Goal: Task Accomplishment & Management: Manage account settings

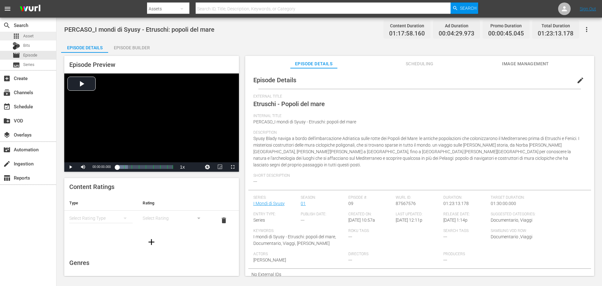
click at [36, 37] on div "apps Asset" at bounding box center [28, 36] width 56 height 9
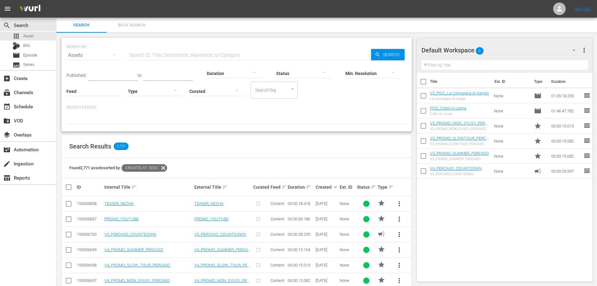
click at [225, 55] on input "text" at bounding box center [249, 55] width 243 height 15
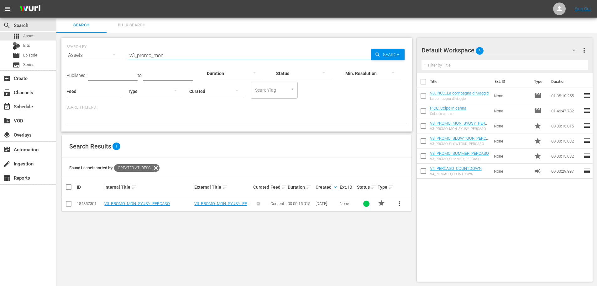
type input "v3_promo_mon"
click at [401, 207] on span "more_vert" at bounding box center [400, 204] width 8 height 8
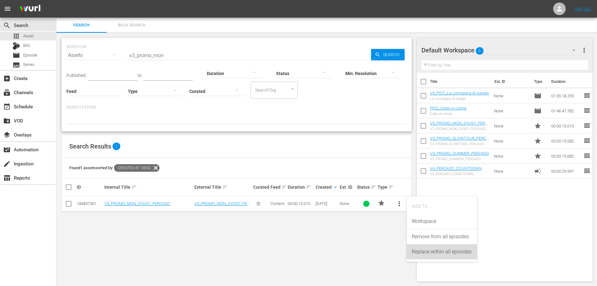
click at [440, 254] on div "Replace within all episodes" at bounding box center [442, 251] width 60 height 15
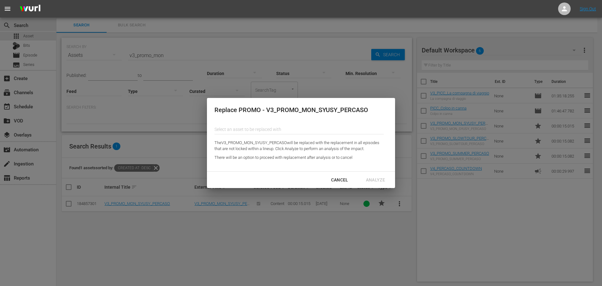
click at [324, 128] on input "text" at bounding box center [298, 129] width 169 height 15
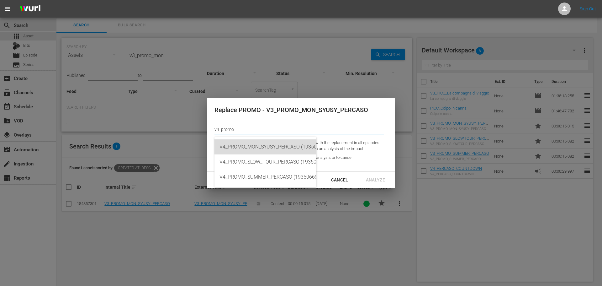
click at [286, 151] on div "V4_PROMO_MON_SYUSY_PERCASO (193506697)" at bounding box center [265, 146] width 92 height 15
type input "V4_PROMO_MON_SYUSY_PERCASO (193506697)"
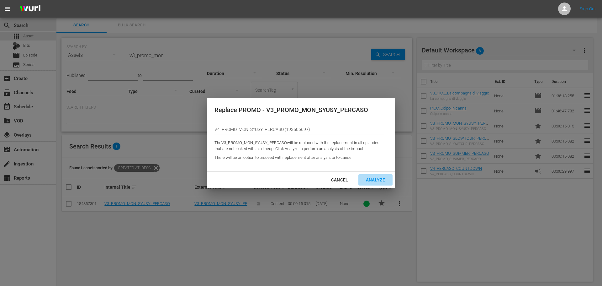
click at [375, 181] on div "Analyze" at bounding box center [375, 180] width 29 height 8
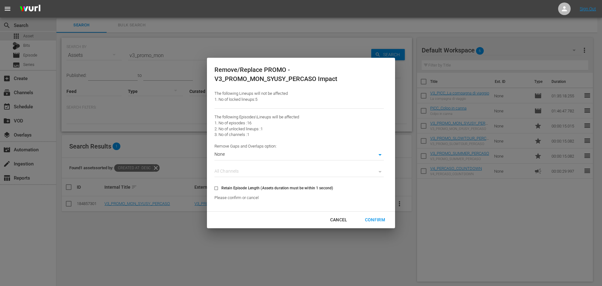
click at [237, 157] on body "menu Sign Out search Search apps Asset Bits movie Episode subtitles Series add_…" at bounding box center [301, 143] width 602 height 286
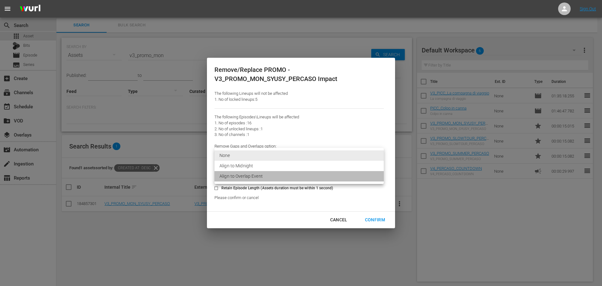
click at [247, 180] on li "Align to Overlap Event" at bounding box center [298, 176] width 169 height 10
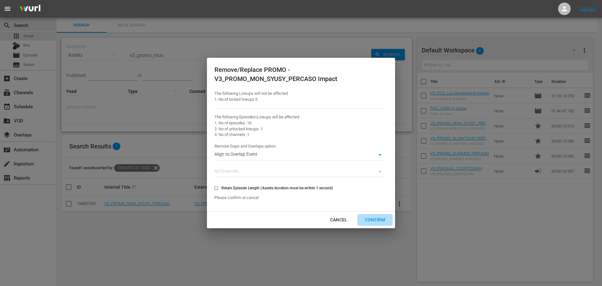
click at [373, 220] on div "Confirm" at bounding box center [375, 220] width 30 height 8
type input "0"
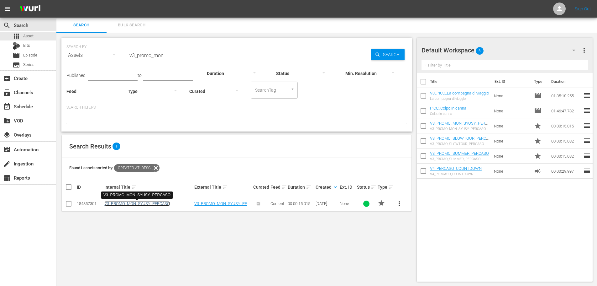
click at [163, 202] on link "V3_PROMO_MON_SYUSY_PERCASO" at bounding box center [137, 203] width 66 height 5
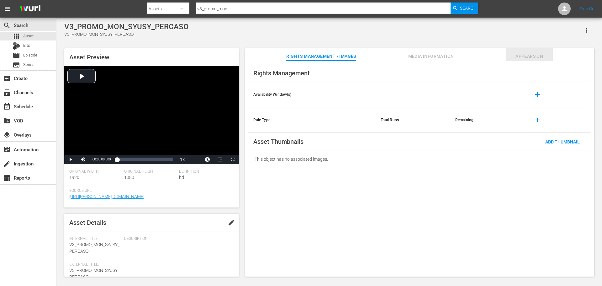
click at [524, 56] on span "Appears On" at bounding box center [529, 56] width 47 height 8
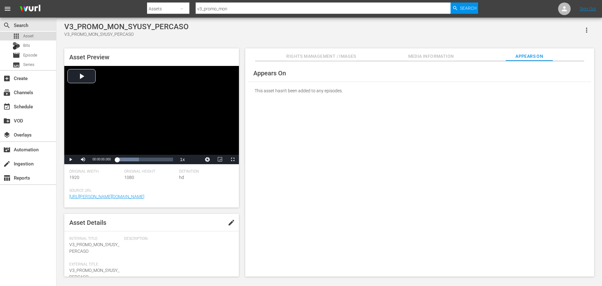
click at [32, 34] on span "Asset" at bounding box center [28, 36] width 10 height 6
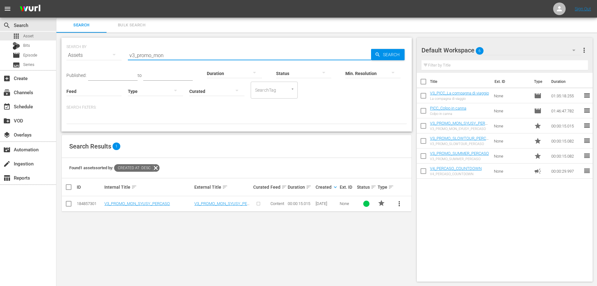
drag, startPoint x: 170, startPoint y: 57, endPoint x: 87, endPoint y: 66, distance: 82.6
click at [87, 63] on div "SEARCH BY Search By Assets Search ID, Title, Description, Keywords, or Category…" at bounding box center [236, 51] width 340 height 23
type input "v3_promo_slow"
click at [401, 202] on span "more_vert" at bounding box center [400, 204] width 8 height 8
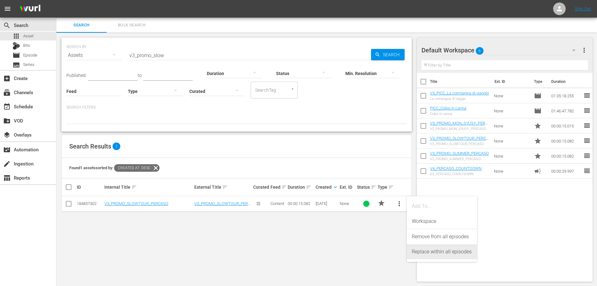
click at [418, 252] on div "Replace within all episodes" at bounding box center [442, 251] width 60 height 15
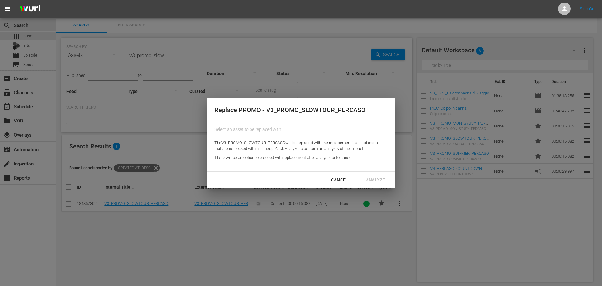
click at [223, 129] on input "text" at bounding box center [298, 129] width 169 height 15
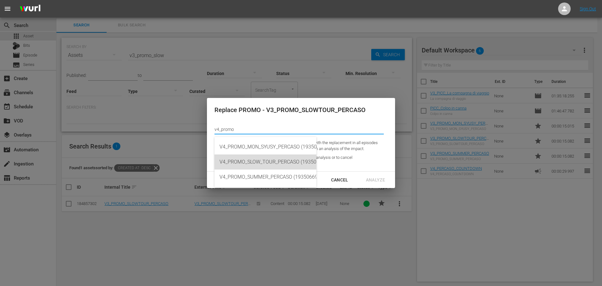
click at [288, 161] on div "V4_PROMO_SLOW_TOUR_PERCASO (193506698)" at bounding box center [265, 161] width 92 height 15
type input "V4_PROMO_SLOW_TOUR_PERCASO (193506698)"
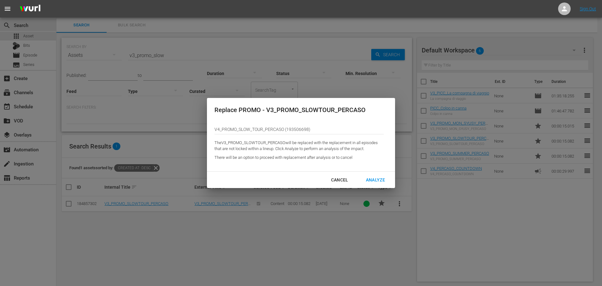
click at [377, 178] on div "Analyze" at bounding box center [375, 180] width 29 height 8
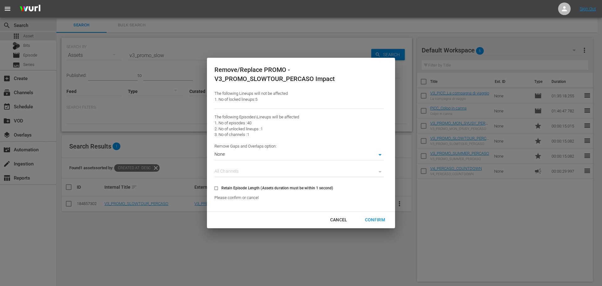
click at [251, 156] on body "menu Sign Out search Search apps Asset Bits movie Episode subtitles Series add_…" at bounding box center [301, 143] width 602 height 286
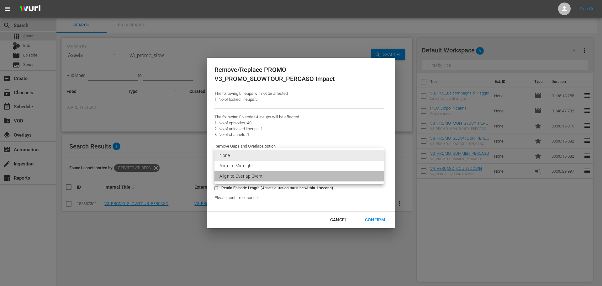
click at [254, 181] on li "Align to Overlap Event" at bounding box center [298, 176] width 169 height 10
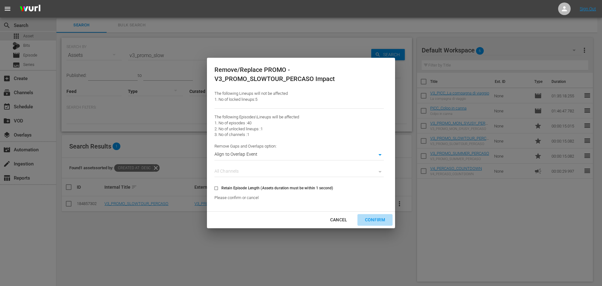
click at [370, 219] on div "Confirm" at bounding box center [375, 220] width 30 height 8
type input "0"
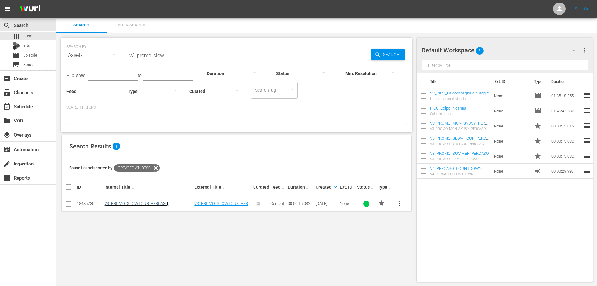
click at [140, 202] on link "V3_PROMO_SLOWTOUR_PERCASO" at bounding box center [136, 203] width 64 height 5
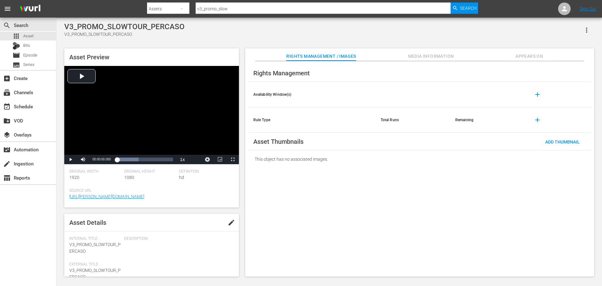
click at [521, 57] on span "Appears On" at bounding box center [529, 56] width 47 height 8
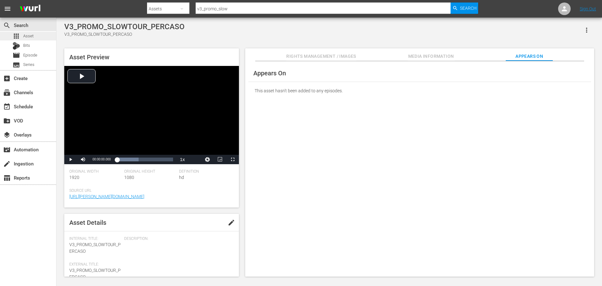
click at [38, 38] on div "apps Asset" at bounding box center [28, 36] width 56 height 9
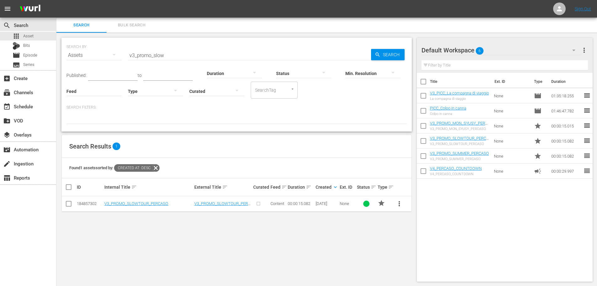
click at [175, 53] on input "v3_promo_slow" at bounding box center [249, 55] width 243 height 15
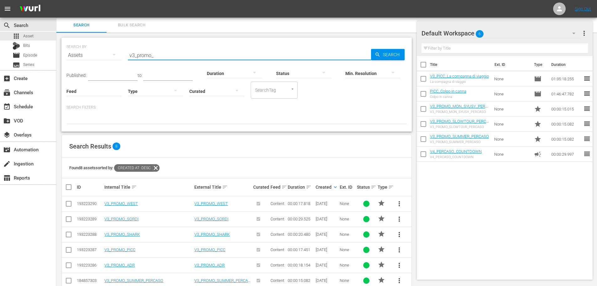
scroll to position [45, 0]
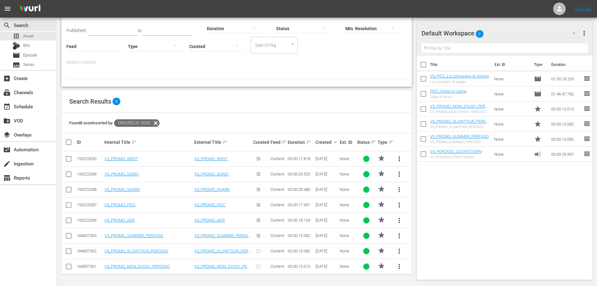
type input "v3_promo_"
click at [399, 237] on span "more_vert" at bounding box center [400, 236] width 8 height 8
click at [423, 236] on div "Replace within all episodes" at bounding box center [442, 232] width 60 height 15
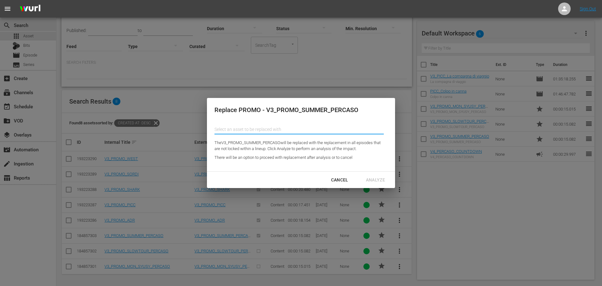
click at [340, 129] on input "text" at bounding box center [298, 129] width 169 height 15
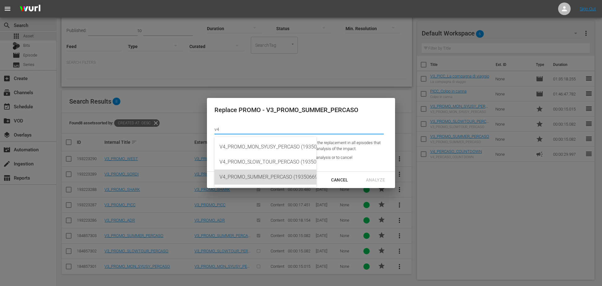
click at [297, 175] on div "V4_PROMO_SUMMER_PERCASO (193506699)" at bounding box center [265, 176] width 92 height 15
type input "V4_PROMO_SUMMER_PERCASO (193506699)"
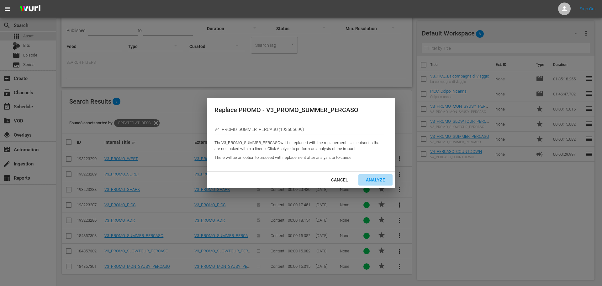
click at [380, 179] on div "Analyze" at bounding box center [375, 180] width 29 height 8
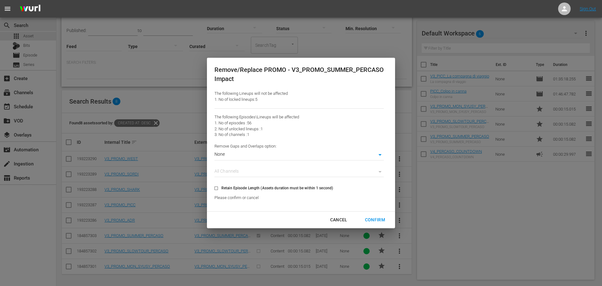
click at [338, 152] on body "menu Sign Out search Search apps Asset Bits movie Episode subtitles Series add_…" at bounding box center [301, 98] width 602 height 286
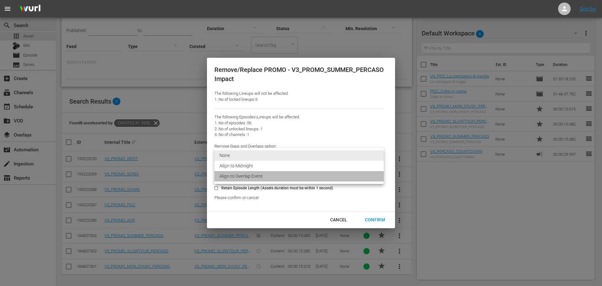
click at [321, 174] on li "Align to Overlap Event" at bounding box center [298, 176] width 169 height 10
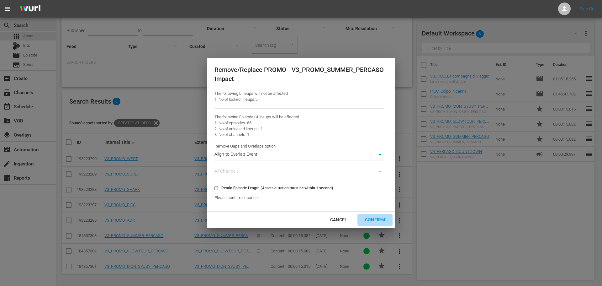
click at [376, 217] on div "Confirm" at bounding box center [375, 220] width 30 height 8
type input "0"
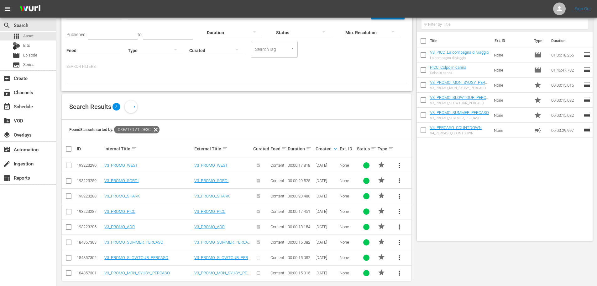
scroll to position [0, 0]
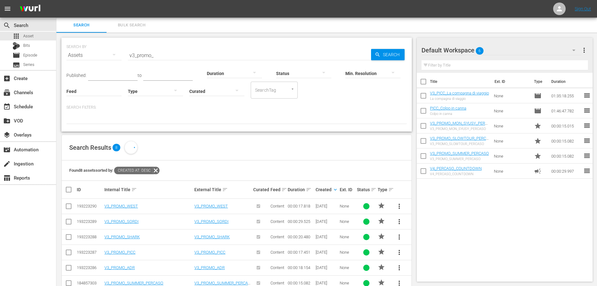
click at [174, 53] on input "v3_promo_" at bounding box center [249, 55] width 243 height 15
type input "v"
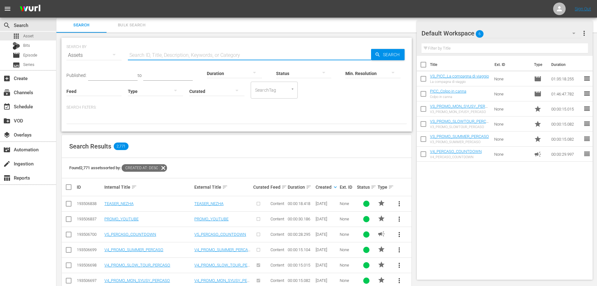
scroll to position [63, 0]
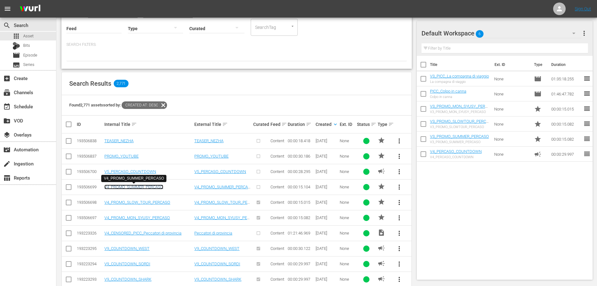
click at [139, 186] on link "V4_PROMO_SUMMER_PERCASO" at bounding box center [133, 186] width 59 height 5
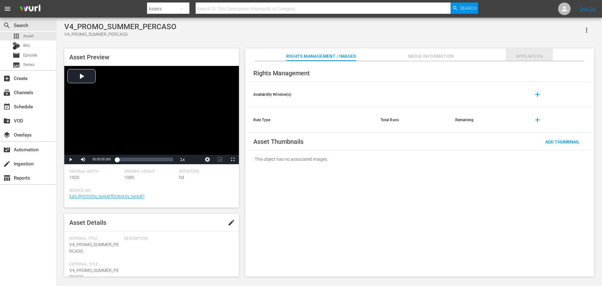
click at [510, 60] on span "Appears On" at bounding box center [529, 56] width 47 height 8
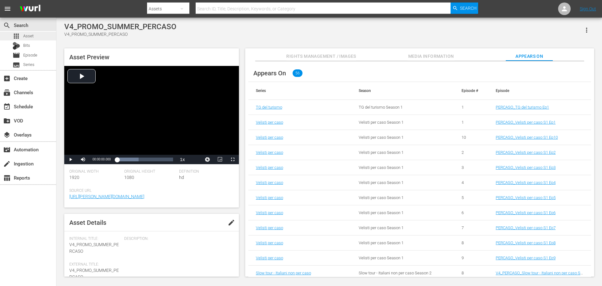
click at [39, 37] on div "apps Asset" at bounding box center [28, 36] width 56 height 9
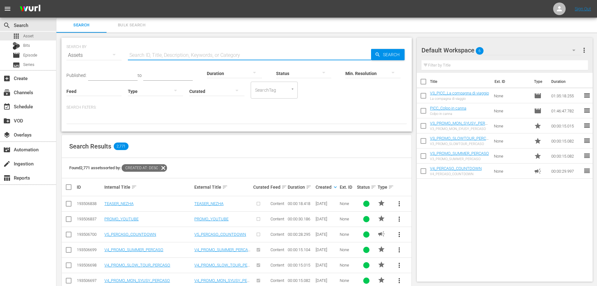
drag, startPoint x: 140, startPoint y: 55, endPoint x: 152, endPoint y: 55, distance: 12.2
click at [140, 55] on input "text" at bounding box center [249, 55] width 243 height 15
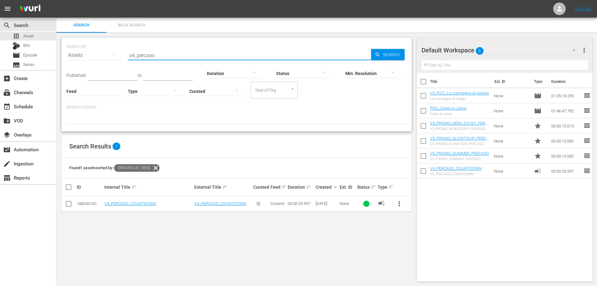
type input "v4_percaso"
click at [399, 204] on span "more_vert" at bounding box center [400, 204] width 8 height 8
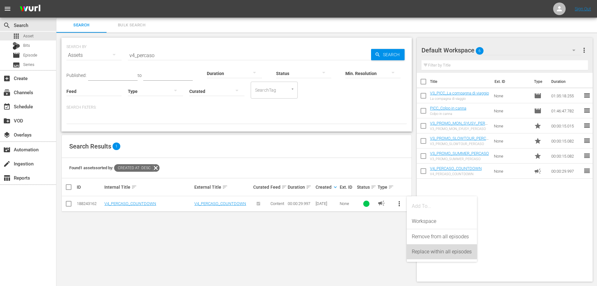
click at [418, 251] on div "Replace within all episodes" at bounding box center [442, 251] width 60 height 15
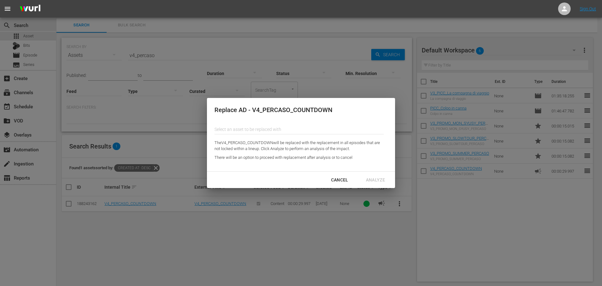
click at [242, 129] on input "text" at bounding box center [298, 129] width 169 height 15
click at [281, 147] on div "V5_PERCASO_COUNTDOWN (193506700)" at bounding box center [265, 146] width 92 height 15
type input "V5_PERCASO_COUNTDOWN (193506700)"
click at [374, 182] on div "Analyze" at bounding box center [375, 180] width 29 height 8
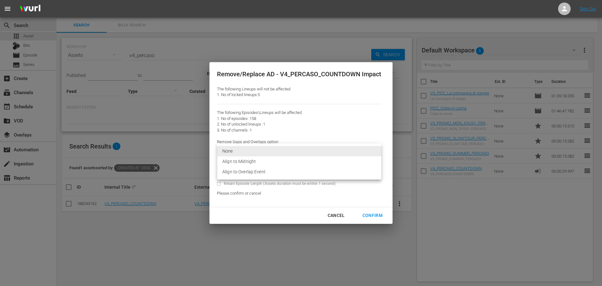
click at [238, 146] on body "menu Sign Out search Search apps Asset Bits movie Episode subtitles Series add_…" at bounding box center [301, 143] width 602 height 286
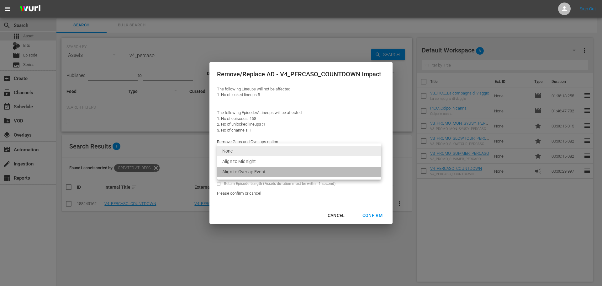
click at [252, 171] on li "Align to Overlap Event" at bounding box center [299, 171] width 164 height 10
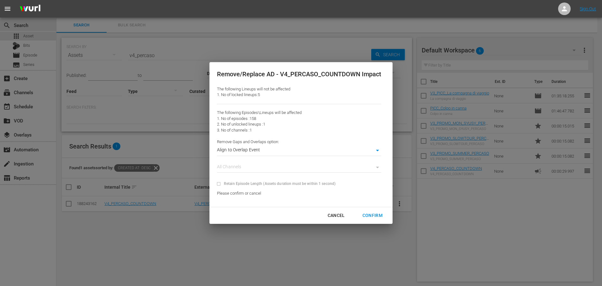
click at [374, 217] on div "Confirm" at bounding box center [372, 215] width 30 height 8
type input "0"
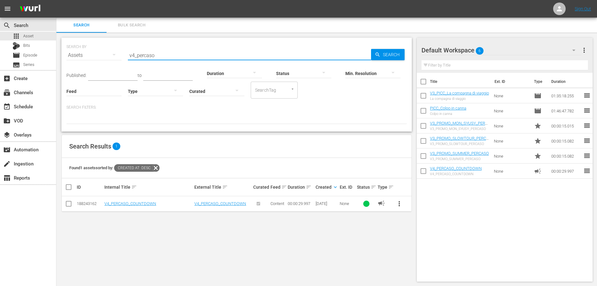
drag, startPoint x: 166, startPoint y: 55, endPoint x: 88, endPoint y: 66, distance: 79.5
click at [88, 63] on div "SEARCH BY Search By Assets Search ID, Title, Description, Keywords, or Category…" at bounding box center [236, 51] width 340 height 23
click at [177, 87] on icon "button" at bounding box center [176, 91] width 8 height 8
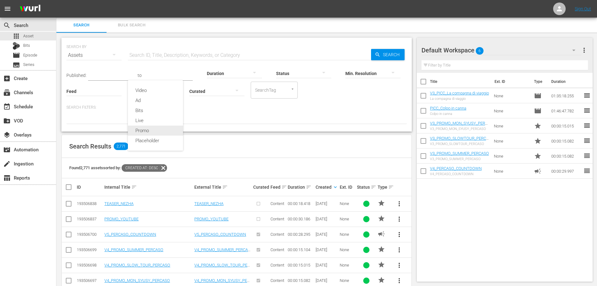
click at [164, 129] on div "Promo" at bounding box center [155, 130] width 55 height 10
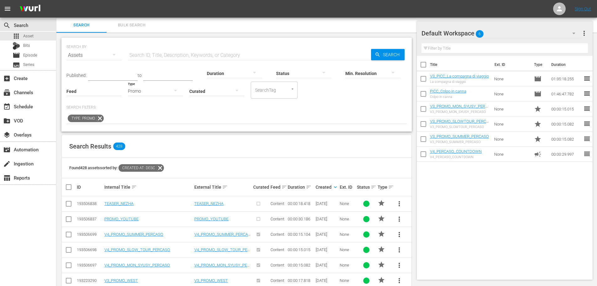
scroll to position [94, 0]
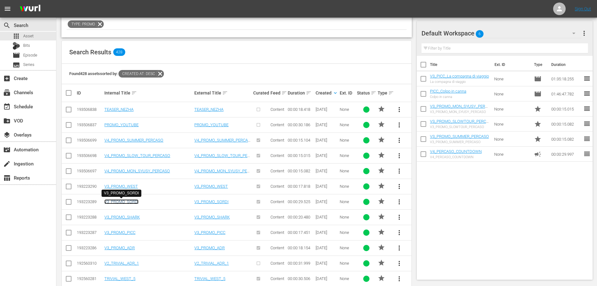
click at [134, 201] on link "V3_PROMO_SORDI" at bounding box center [121, 201] width 34 height 5
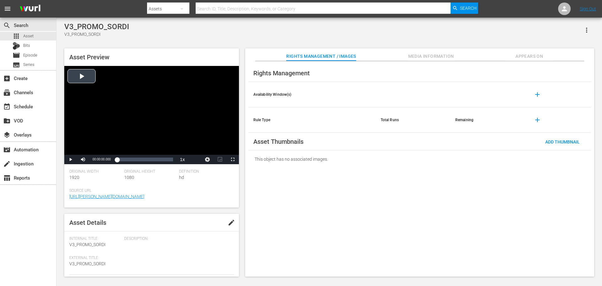
click at [138, 130] on div "Video Player" at bounding box center [151, 110] width 175 height 89
click at [134, 118] on div "Video Player" at bounding box center [151, 110] width 175 height 89
click at [44, 38] on div "apps Asset" at bounding box center [28, 36] width 56 height 9
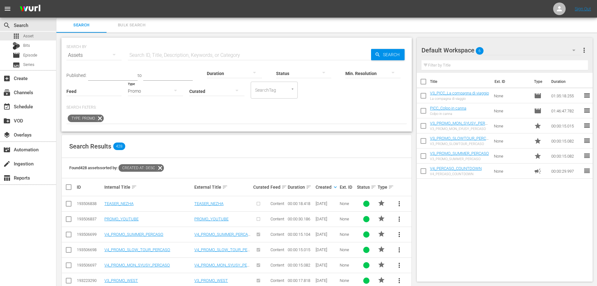
click at [161, 90] on div "Promo" at bounding box center [155, 91] width 55 height 18
click at [160, 97] on div "Ad" at bounding box center [155, 100] width 55 height 10
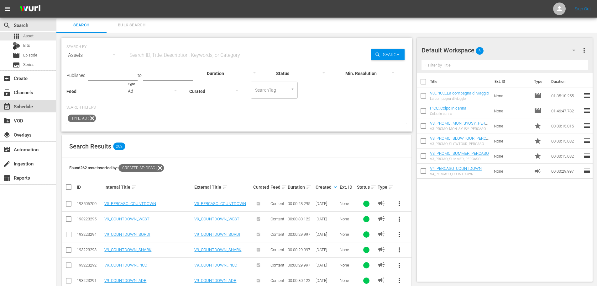
click at [52, 106] on div "event_available Schedule" at bounding box center [28, 106] width 56 height 13
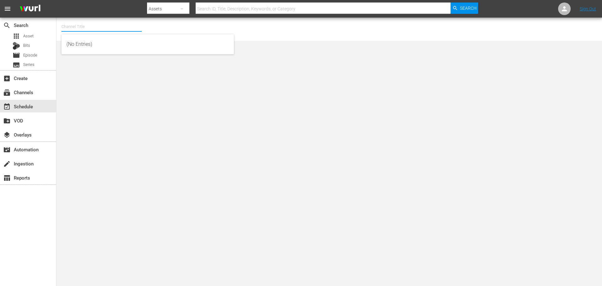
click at [82, 28] on input "text" at bounding box center [101, 26] width 80 height 15
click at [153, 50] on div "PerCasoTv (2036 - minerva_pictures_percasotv_1)" at bounding box center [147, 44] width 162 height 15
type input "PerCasoTv (2036 - minerva_pictures_percasotv_1)"
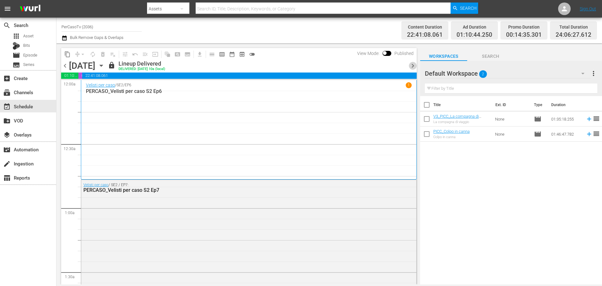
click at [410, 62] on span "chevron_right" at bounding box center [413, 66] width 8 height 8
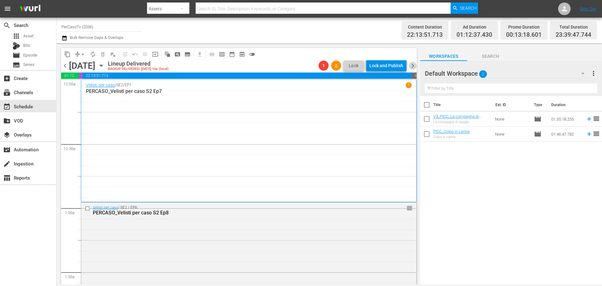
click at [411, 68] on span "chevron_right" at bounding box center [413, 66] width 8 height 8
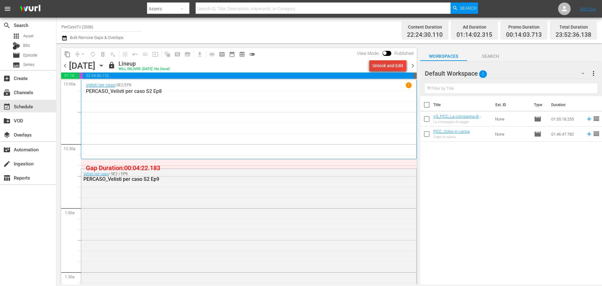
click at [384, 66] on div "Unlock and Edit" at bounding box center [387, 65] width 31 height 11
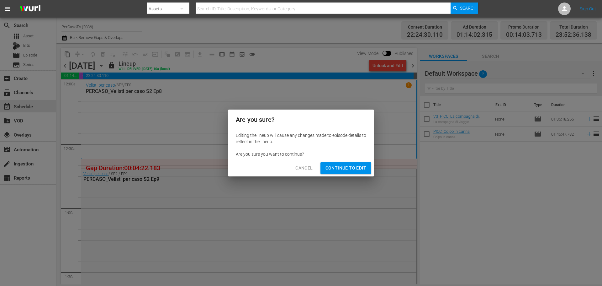
click at [353, 165] on span "Continue to Edit" at bounding box center [345, 168] width 41 height 8
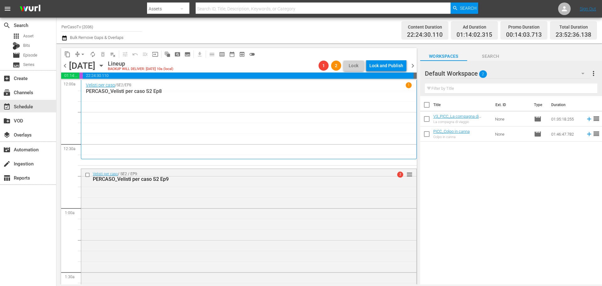
click at [413, 66] on span "chevron_right" at bounding box center [413, 66] width 8 height 8
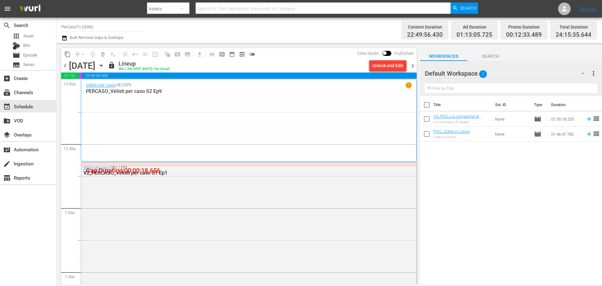
click at [390, 67] on div "Unlock and Edit" at bounding box center [387, 65] width 31 height 11
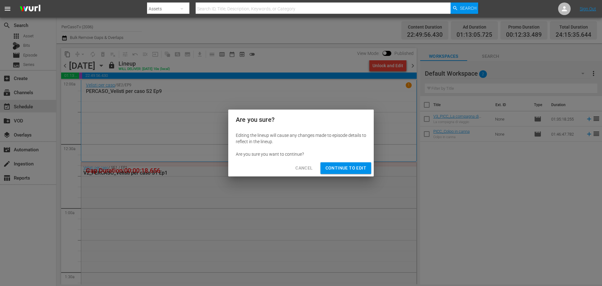
click at [356, 165] on span "Continue to Edit" at bounding box center [345, 168] width 41 height 8
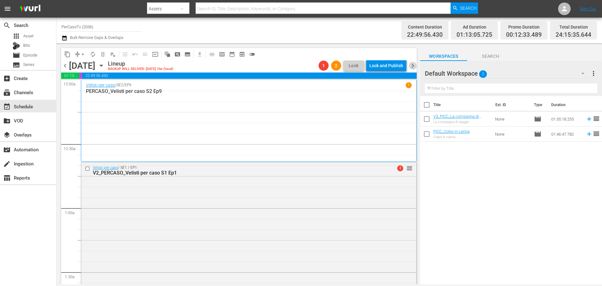
click at [410, 66] on span "chevron_right" at bounding box center [413, 66] width 8 height 8
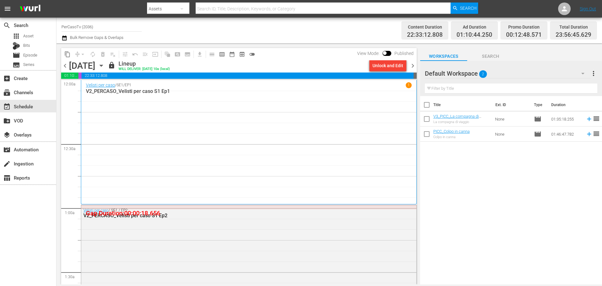
click at [391, 67] on div "Unlock and Edit" at bounding box center [387, 65] width 31 height 11
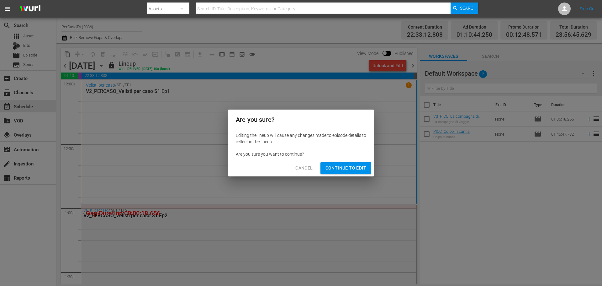
click at [347, 171] on span "Continue to Edit" at bounding box center [345, 168] width 41 height 8
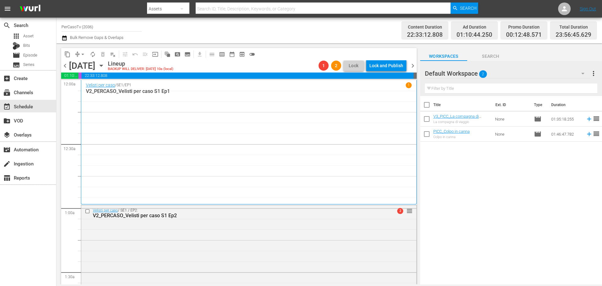
click at [408, 67] on div "1 2 Lock Lock and Publish" at bounding box center [362, 65] width 93 height 11
click at [410, 67] on span "chevron_right" at bounding box center [413, 66] width 8 height 8
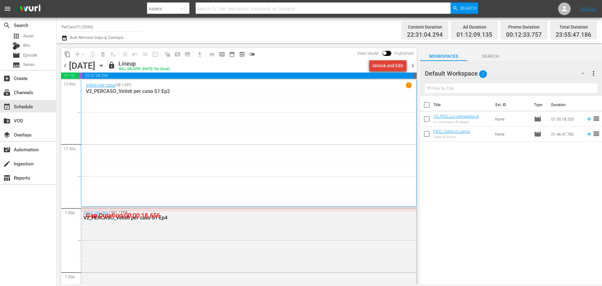
click at [392, 67] on div "Unlock and Edit" at bounding box center [387, 65] width 31 height 11
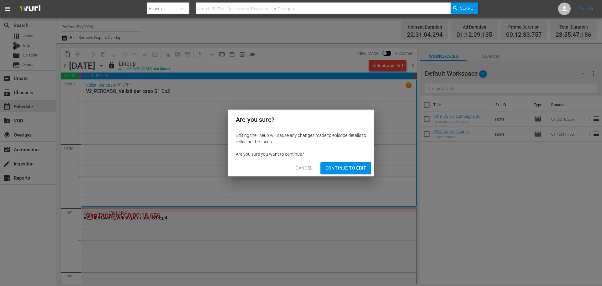
click at [360, 168] on span "Continue to Edit" at bounding box center [345, 168] width 41 height 8
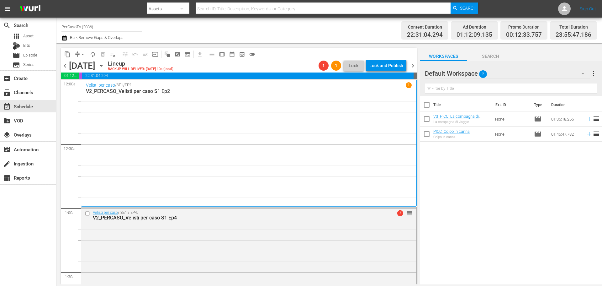
click at [411, 65] on span "chevron_right" at bounding box center [413, 66] width 8 height 8
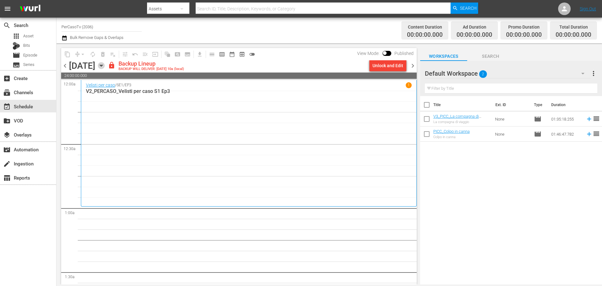
click at [105, 66] on icon "button" at bounding box center [101, 65] width 7 height 7
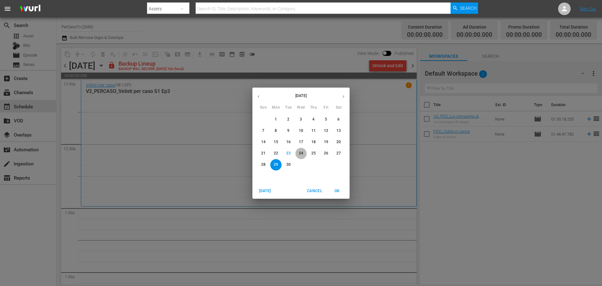
click at [301, 155] on p "24" at bounding box center [301, 152] width 4 height 5
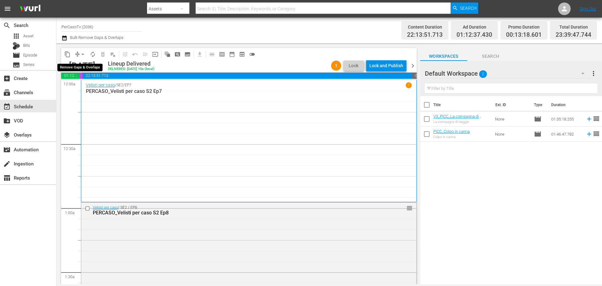
click at [82, 52] on span "arrow_drop_down" at bounding box center [83, 54] width 6 height 6
click at [87, 90] on li "Align to End of Previous Day" at bounding box center [83, 87] width 66 height 10
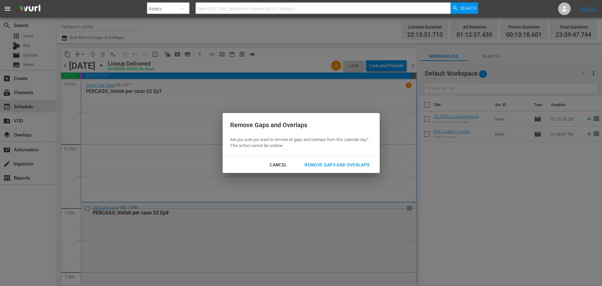
click at [339, 165] on div "Remove Gaps and Overlaps" at bounding box center [336, 165] width 75 height 8
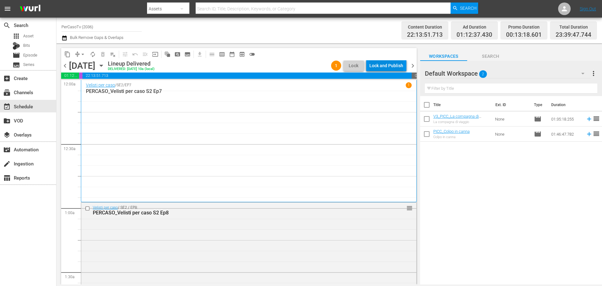
click at [391, 65] on div "Lock and Publish" at bounding box center [386, 65] width 34 height 11
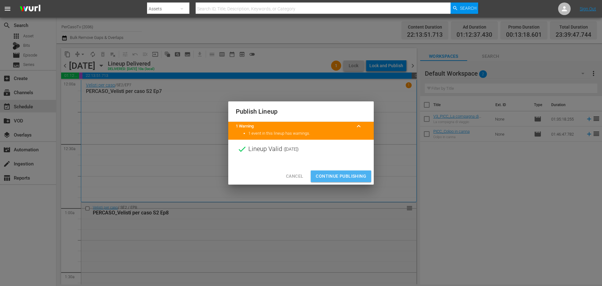
click at [355, 176] on span "Continue Publishing" at bounding box center [341, 176] width 50 height 8
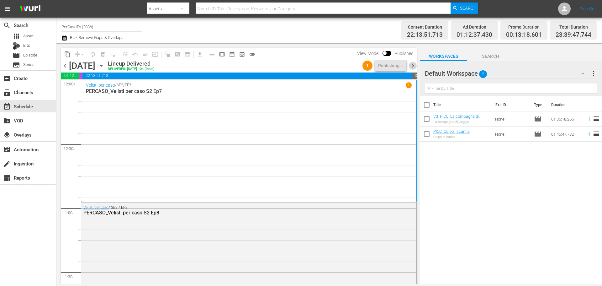
click at [412, 66] on span "chevron_right" at bounding box center [413, 66] width 8 height 8
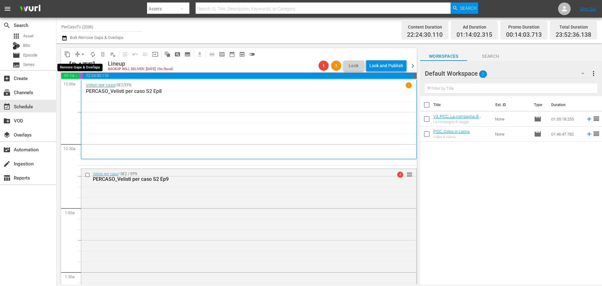
click at [82, 54] on span "arrow_drop_down" at bounding box center [83, 54] width 6 height 6
click at [89, 87] on li "Align to End of Previous Day" at bounding box center [83, 87] width 66 height 10
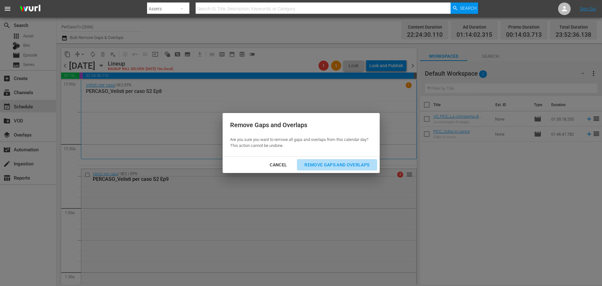
click at [339, 168] on div "Remove Gaps and Overlaps" at bounding box center [336, 165] width 75 height 8
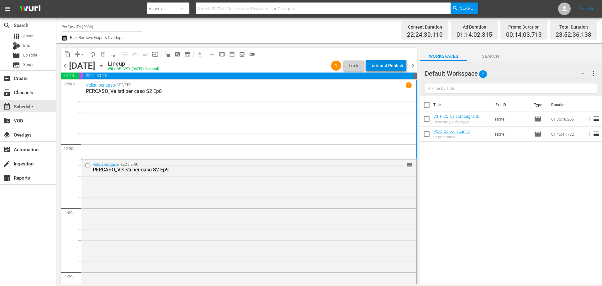
click at [392, 66] on div "Lock and Publish" at bounding box center [386, 65] width 34 height 11
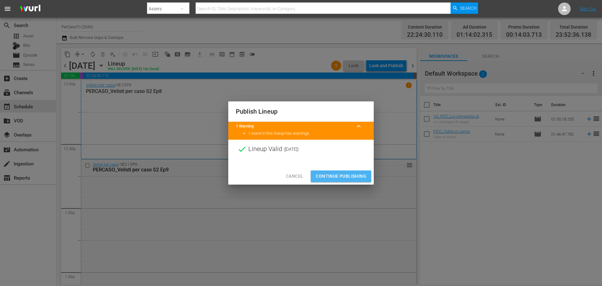
click at [360, 174] on span "Continue Publishing" at bounding box center [341, 176] width 50 height 8
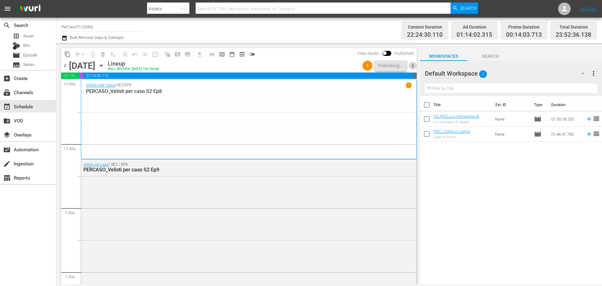
click at [413, 67] on span "chevron_right" at bounding box center [413, 66] width 8 height 8
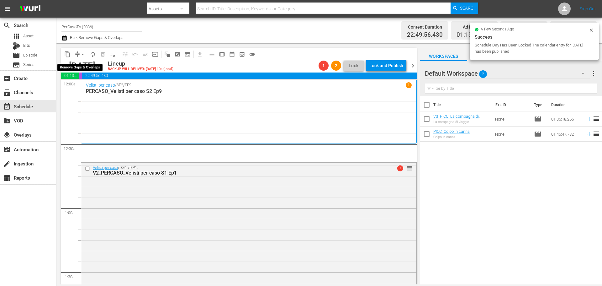
click at [83, 53] on span "arrow_drop_down" at bounding box center [83, 54] width 6 height 6
click at [92, 89] on li "Align to End of Previous Day" at bounding box center [83, 87] width 66 height 10
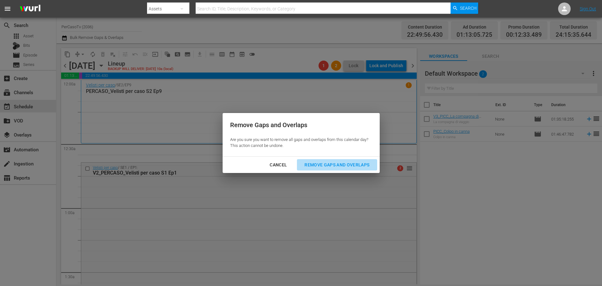
click at [339, 169] on button "Remove Gaps and Overlaps" at bounding box center [337, 165] width 80 height 12
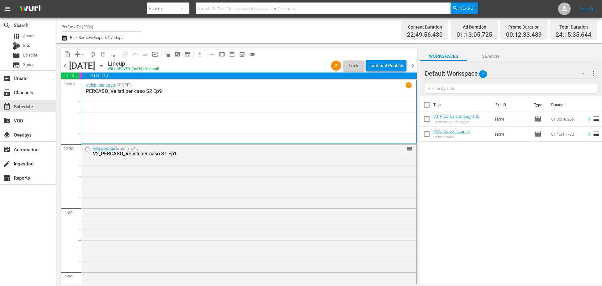
click at [66, 64] on span "chevron_left" at bounding box center [65, 66] width 8 height 8
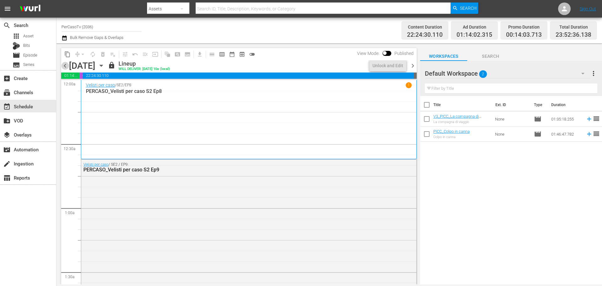
click at [65, 66] on span "chevron_left" at bounding box center [65, 66] width 8 height 8
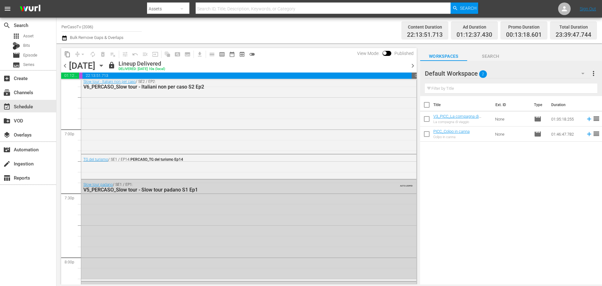
scroll to position [2380, 0]
click at [44, 53] on div "movie Episode" at bounding box center [28, 55] width 56 height 9
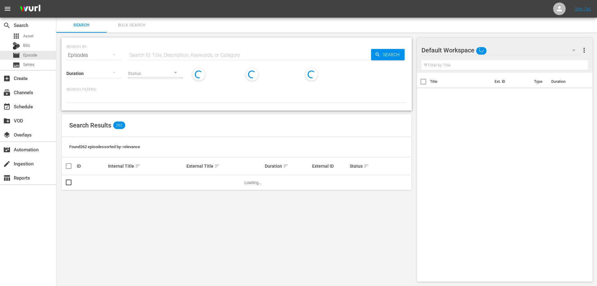
click at [180, 54] on input "text" at bounding box center [249, 55] width 243 height 15
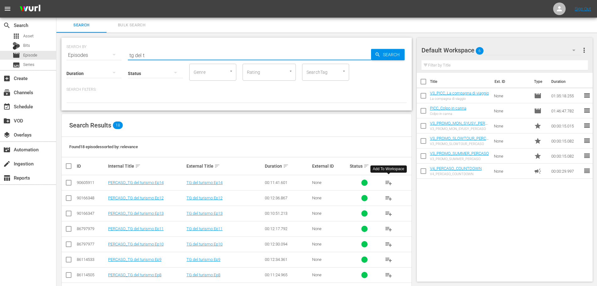
type input "tg del t"
click at [387, 181] on span "playlist_add" at bounding box center [389, 183] width 8 height 8
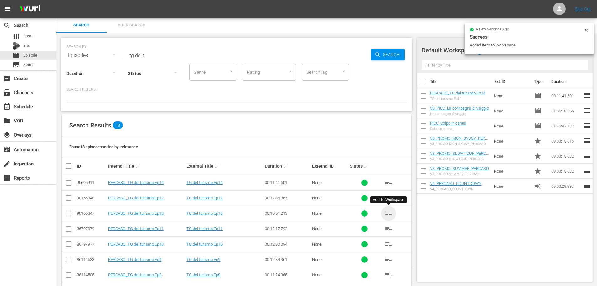
click at [388, 211] on span "playlist_add" at bounding box center [389, 213] width 8 height 8
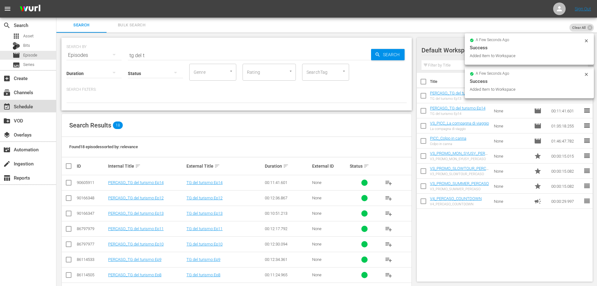
click at [45, 108] on div "event_available Schedule" at bounding box center [28, 106] width 56 height 13
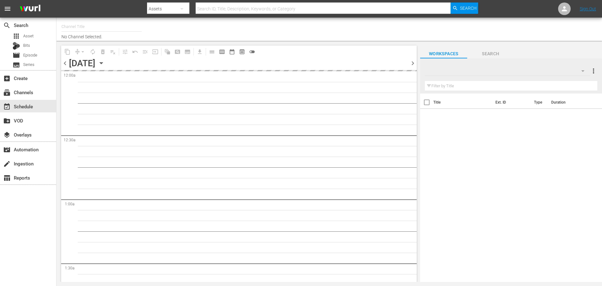
type input "PerCasoTv (2036)"
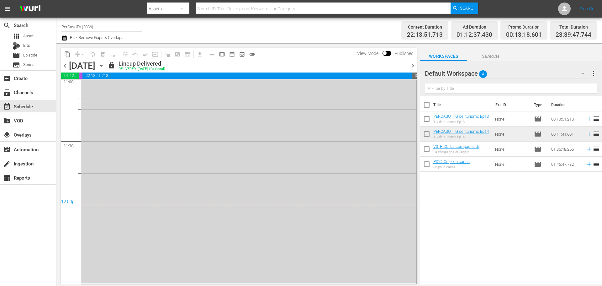
scroll to position [2887, 0]
click at [65, 66] on span "chevron_left" at bounding box center [65, 66] width 8 height 8
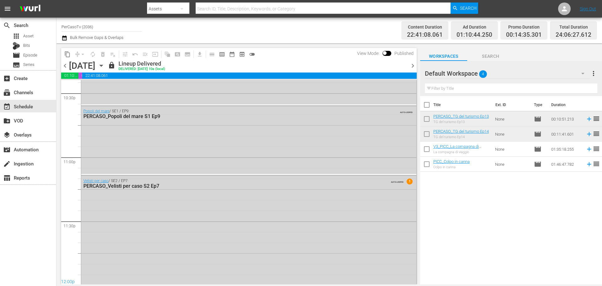
scroll to position [2940, 0]
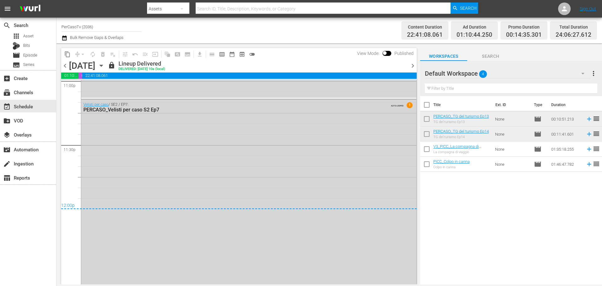
click at [413, 65] on span "chevron_right" at bounding box center [413, 66] width 8 height 8
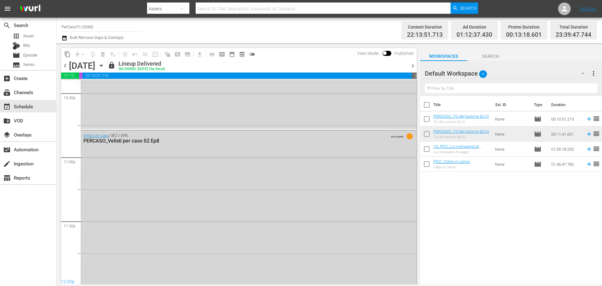
scroll to position [2887, 0]
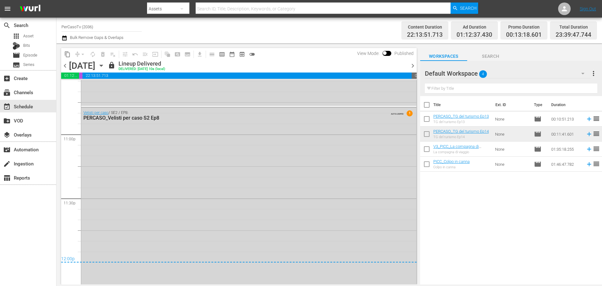
click at [413, 64] on span "chevron_right" at bounding box center [413, 66] width 8 height 8
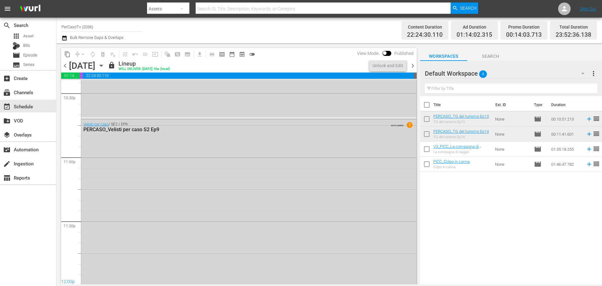
scroll to position [2887, 0]
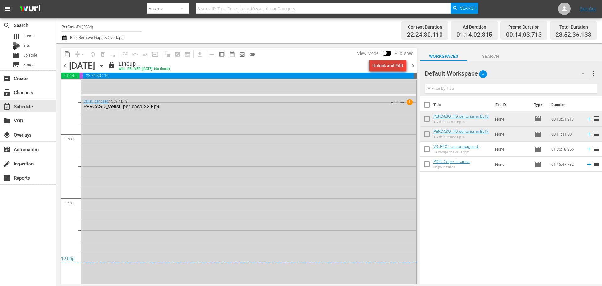
click at [381, 64] on div "Unlock and Edit" at bounding box center [387, 65] width 31 height 11
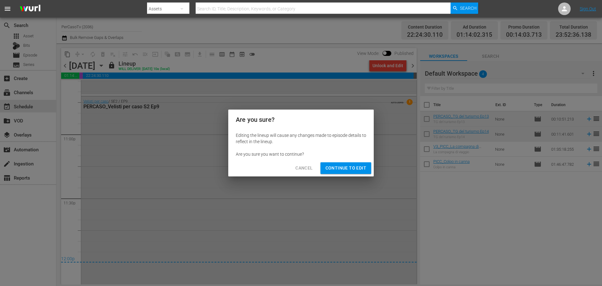
click at [365, 169] on span "Continue to Edit" at bounding box center [345, 168] width 41 height 8
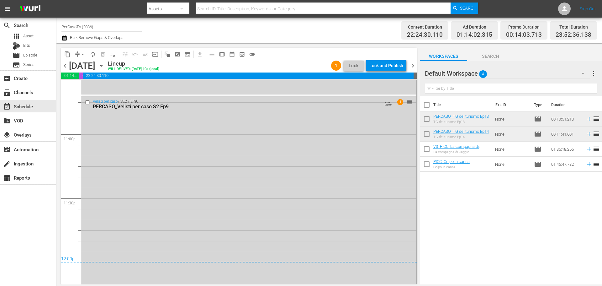
click at [411, 68] on span "chevron_right" at bounding box center [413, 66] width 8 height 8
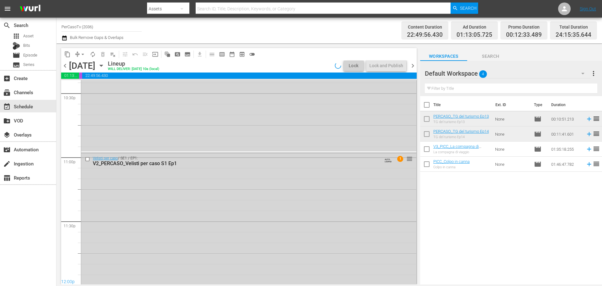
scroll to position [2908, 0]
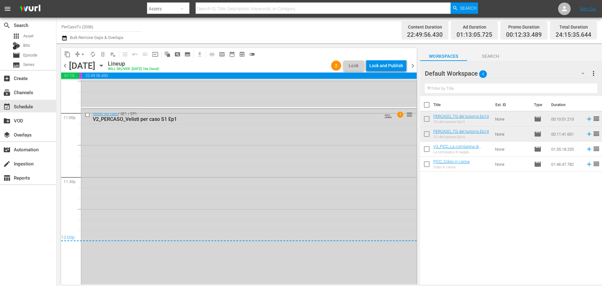
click at [416, 69] on span "chevron_right" at bounding box center [413, 66] width 8 height 8
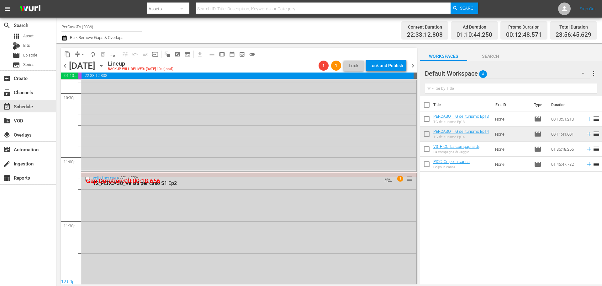
scroll to position [2919, 0]
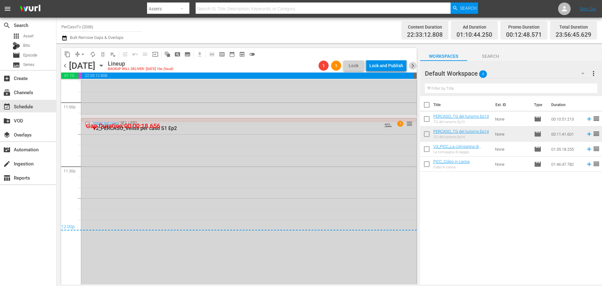
click at [413, 65] on span "chevron_right" at bounding box center [413, 66] width 8 height 8
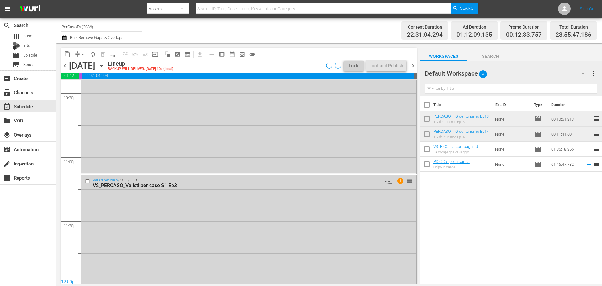
scroll to position [2930, 0]
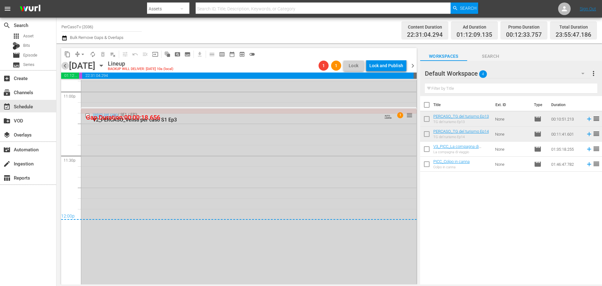
click at [63, 67] on span "chevron_left" at bounding box center [65, 66] width 8 height 8
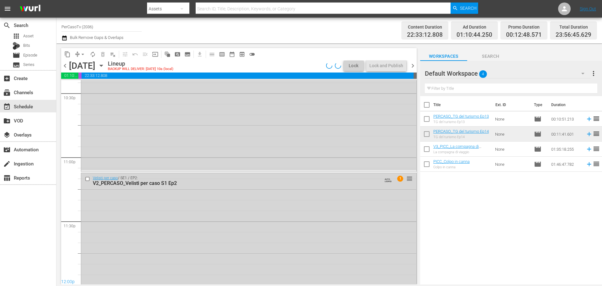
scroll to position [2919, 0]
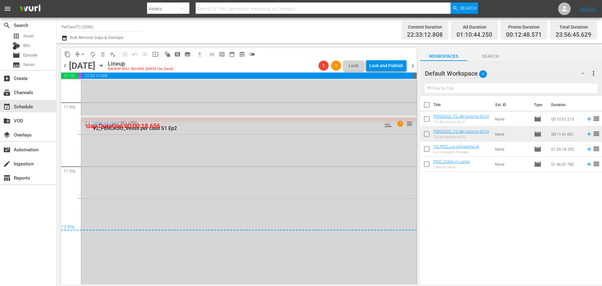
click at [63, 67] on span "chevron_left" at bounding box center [65, 66] width 8 height 8
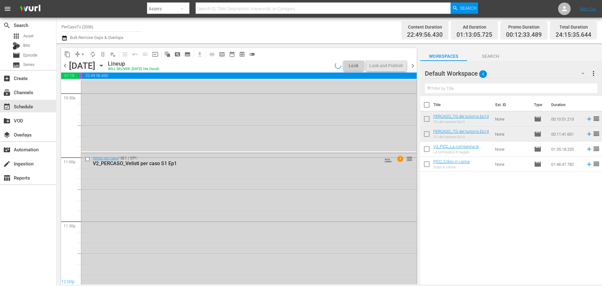
scroll to position [2908, 0]
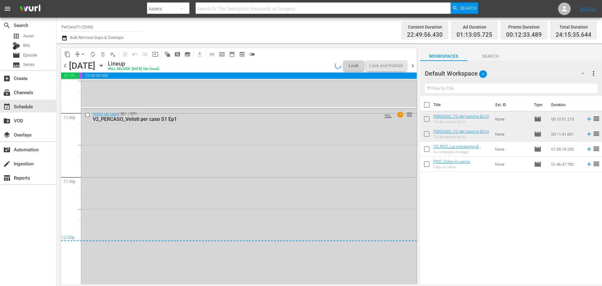
click at [63, 67] on span "chevron_left" at bounding box center [65, 66] width 8 height 8
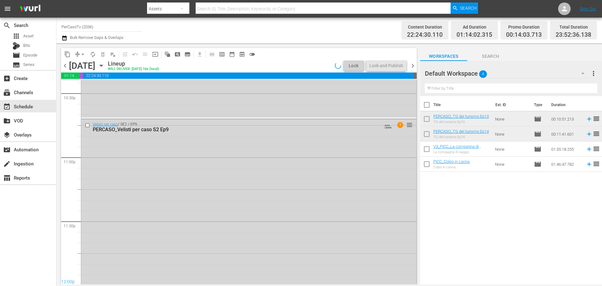
scroll to position [2887, 0]
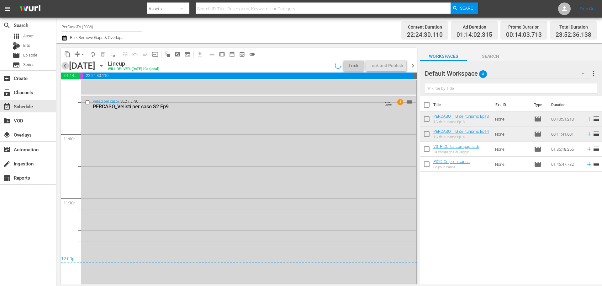
click at [63, 67] on span "chevron_left" at bounding box center [65, 66] width 8 height 8
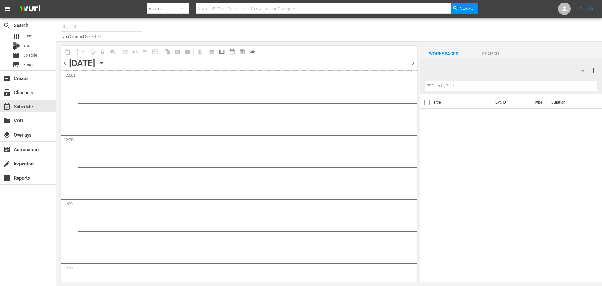
type input "PerCasoTv (2036)"
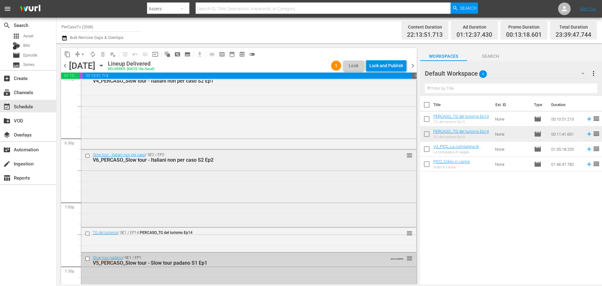
scroll to position [2317, 0]
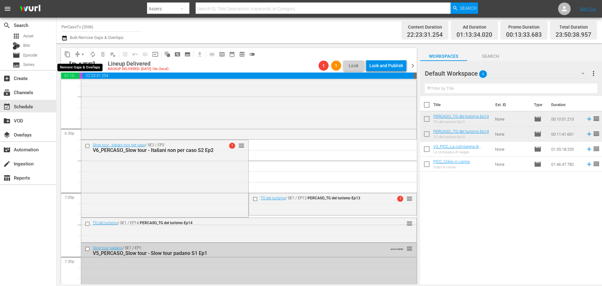
click at [81, 54] on span "arrow_drop_down" at bounding box center [83, 54] width 6 height 6
click at [86, 90] on li "Align to End of Previous Day" at bounding box center [83, 87] width 66 height 10
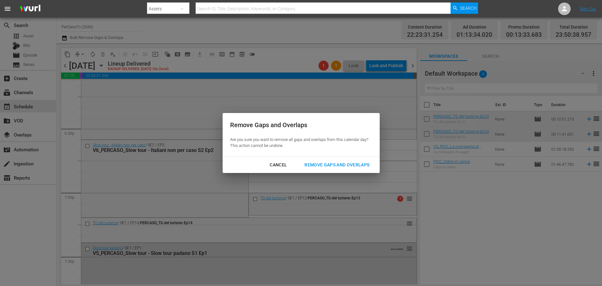
click at [310, 163] on div "Remove Gaps and Overlaps" at bounding box center [336, 165] width 75 height 8
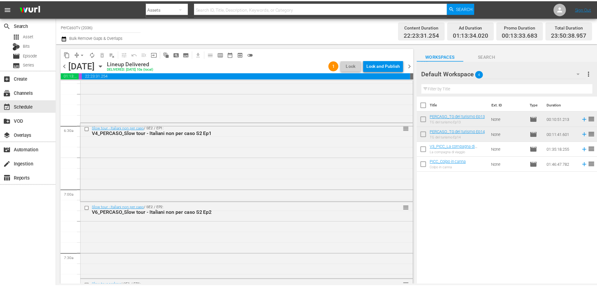
scroll to position [848, 0]
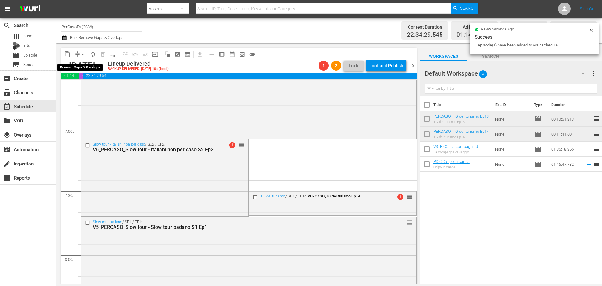
click at [82, 54] on span "arrow_drop_down" at bounding box center [83, 54] width 6 height 6
click at [101, 88] on li "Align to End of Previous Day" at bounding box center [83, 87] width 66 height 10
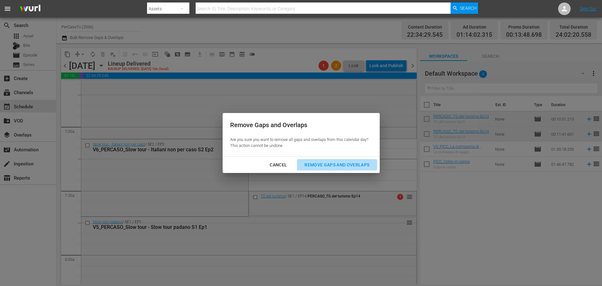
click at [322, 170] on button "Remove Gaps and Overlaps" at bounding box center [337, 165] width 80 height 12
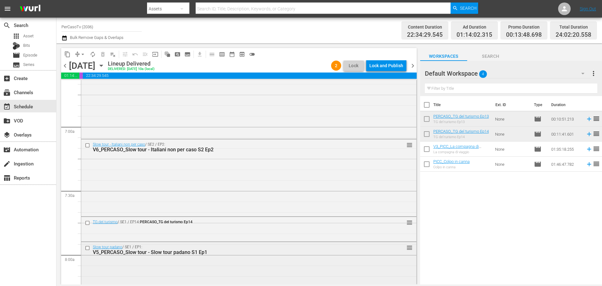
click at [192, 252] on div "V5_PERCASO_Slow tour - Slow tour padano S1 Ep1" at bounding box center [237, 252] width 289 height 6
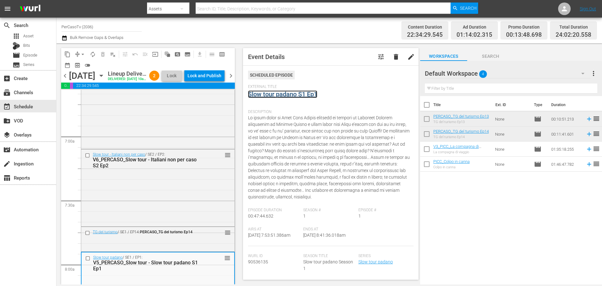
click at [305, 95] on link "Slow tour padano S1 Ep1" at bounding box center [282, 94] width 69 height 8
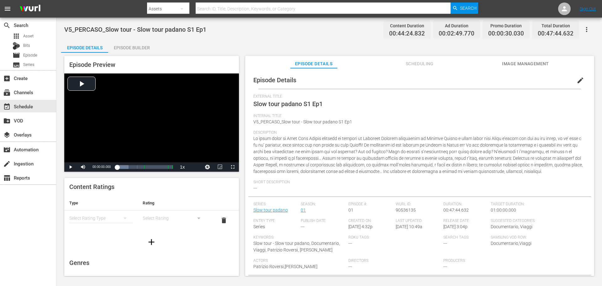
click at [151, 48] on div "Episode Builder" at bounding box center [131, 47] width 47 height 15
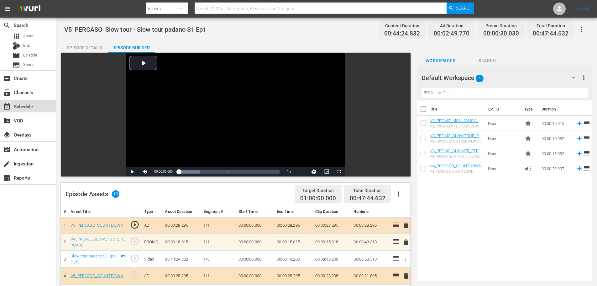
click at [40, 108] on div "event_available Schedule" at bounding box center [28, 106] width 56 height 13
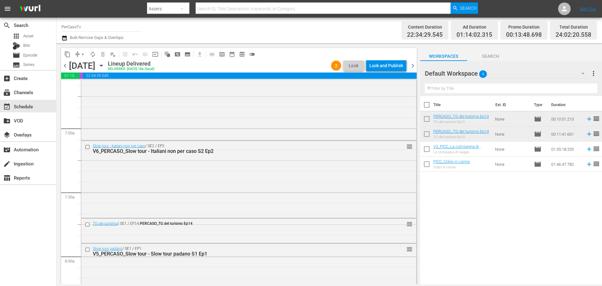
scroll to position [909, 0]
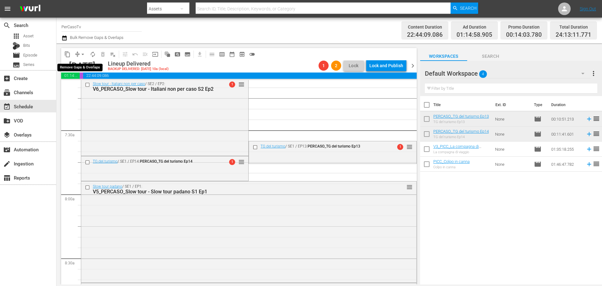
click at [84, 54] on span "arrow_drop_down" at bounding box center [83, 54] width 6 height 6
click at [93, 87] on li "Align to End of Previous Day" at bounding box center [83, 87] width 66 height 10
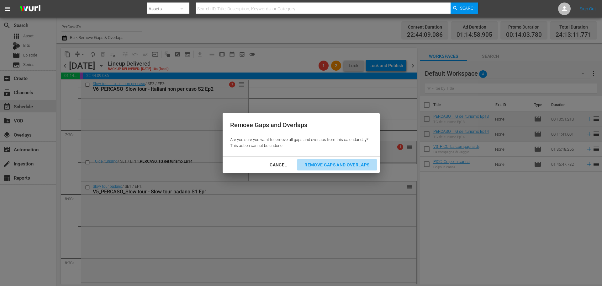
click at [357, 167] on div "Remove Gaps and Overlaps" at bounding box center [336, 165] width 75 height 8
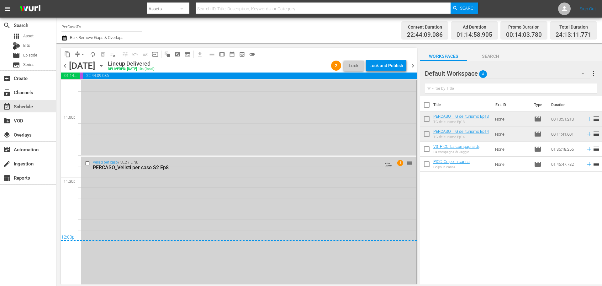
scroll to position [2903, 0]
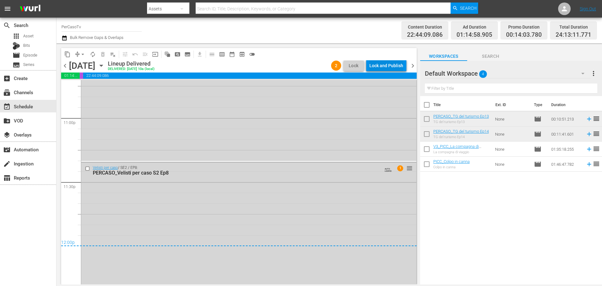
click at [401, 68] on div "Lock and Publish" at bounding box center [386, 65] width 34 height 11
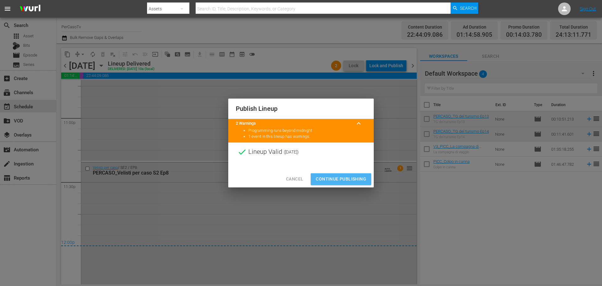
click at [357, 175] on button "Continue Publishing" at bounding box center [341, 179] width 60 height 12
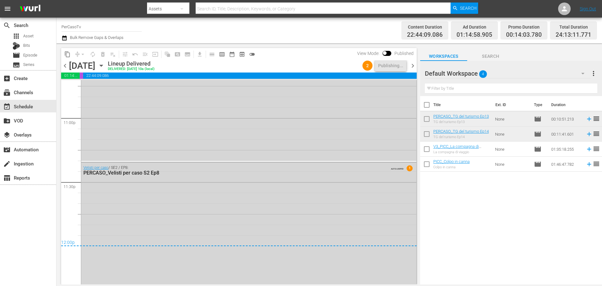
click at [412, 65] on span "chevron_right" at bounding box center [413, 66] width 8 height 8
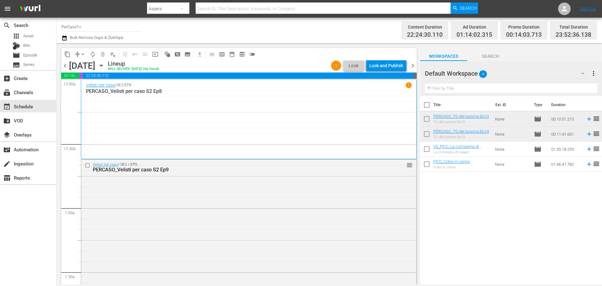
click at [68, 64] on span "chevron_left" at bounding box center [65, 66] width 8 height 8
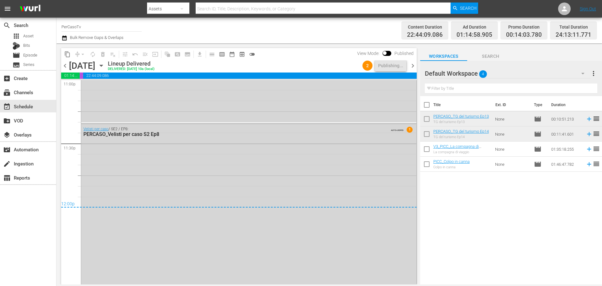
scroll to position [2937, 0]
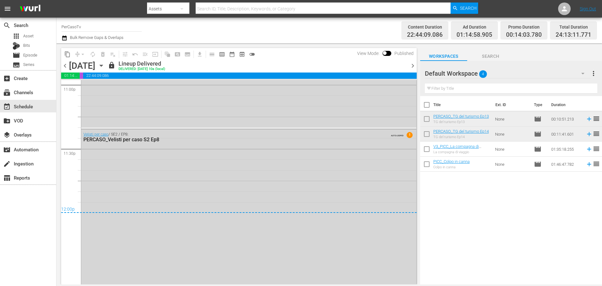
click at [414, 66] on span "chevron_right" at bounding box center [413, 66] width 8 height 8
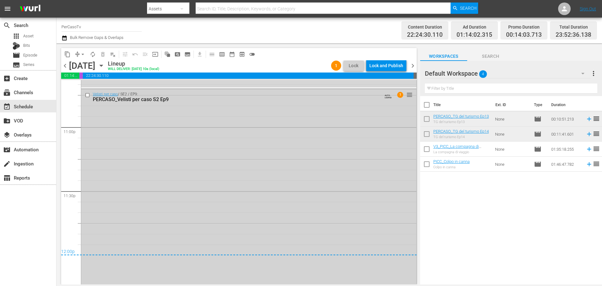
scroll to position [2834, 0]
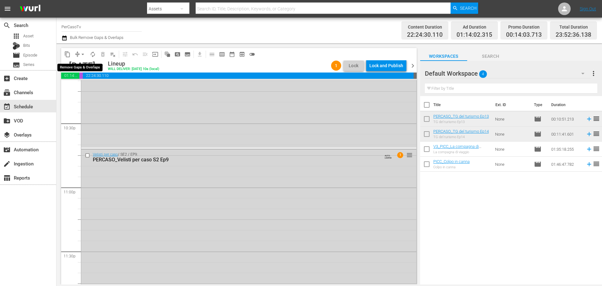
click at [85, 53] on span "arrow_drop_down" at bounding box center [83, 54] width 6 height 6
click at [89, 88] on li "Align to End of Previous Day" at bounding box center [83, 87] width 66 height 10
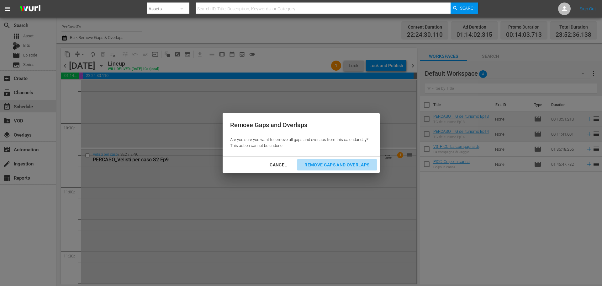
click at [347, 167] on div "Remove Gaps and Overlaps" at bounding box center [336, 165] width 75 height 8
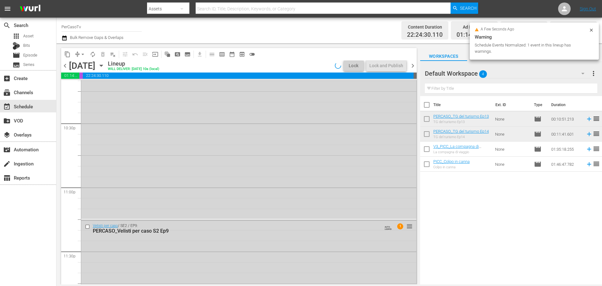
scroll to position [2877, 0]
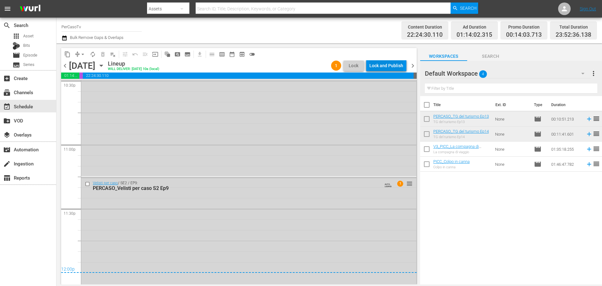
click at [400, 64] on div "Lock and Publish" at bounding box center [386, 65] width 34 height 11
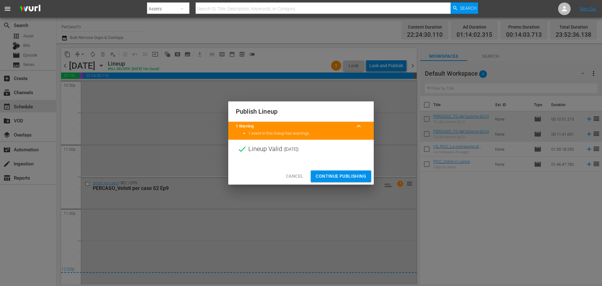
click at [340, 173] on span "Continue Publishing" at bounding box center [341, 176] width 50 height 8
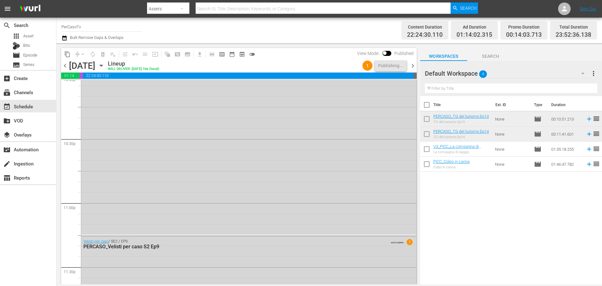
scroll to position [2720, 0]
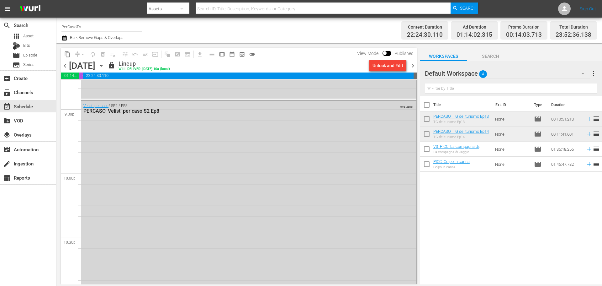
click at [414, 64] on span "chevron_right" at bounding box center [413, 66] width 8 height 8
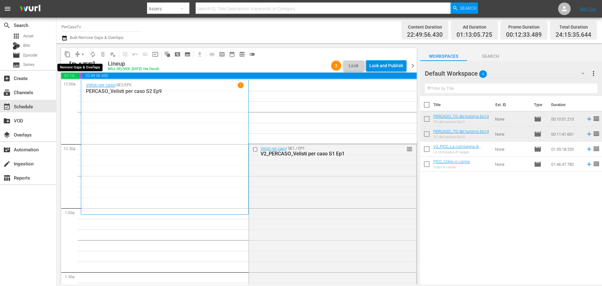
click at [84, 54] on span "arrow_drop_down" at bounding box center [83, 54] width 6 height 6
click at [75, 86] on li "Align to End of Previous Day" at bounding box center [83, 87] width 66 height 10
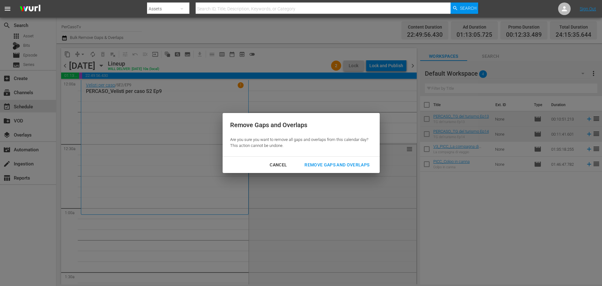
click at [365, 163] on div "Remove Gaps and Overlaps" at bounding box center [336, 165] width 75 height 8
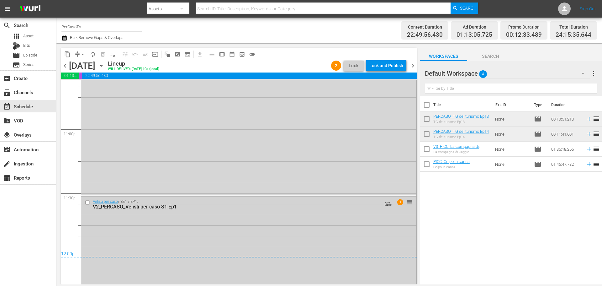
scroll to position [2875, 0]
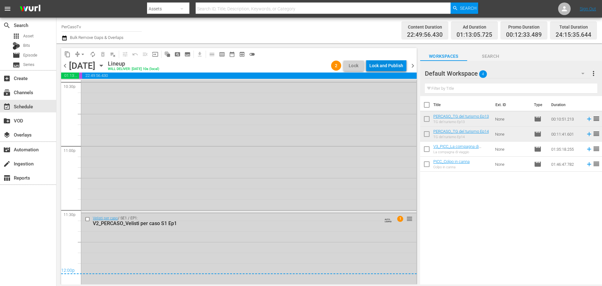
click at [382, 69] on div "Lock and Publish" at bounding box center [386, 65] width 34 height 11
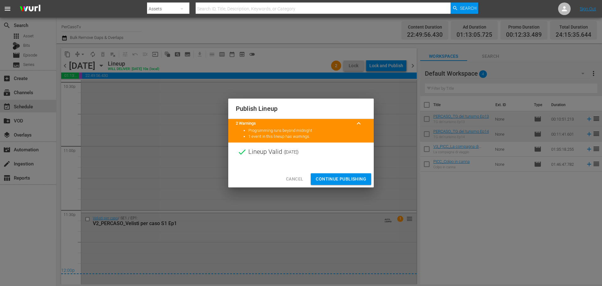
click at [367, 177] on button "Continue Publishing" at bounding box center [341, 179] width 60 height 12
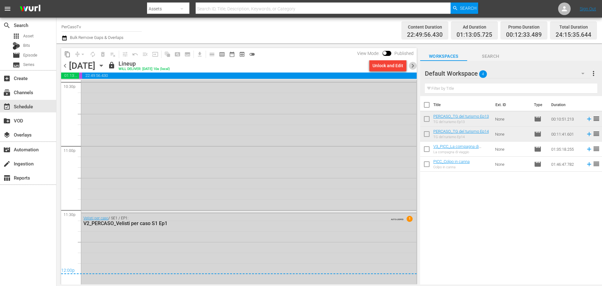
click at [415, 68] on span "chevron_right" at bounding box center [413, 66] width 8 height 8
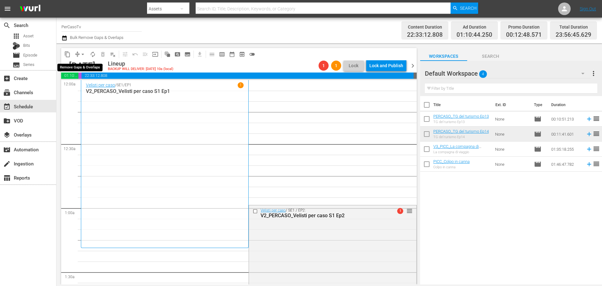
click at [82, 54] on span "arrow_drop_down" at bounding box center [83, 54] width 6 height 6
click at [96, 87] on li "Align to End of Previous Day" at bounding box center [83, 87] width 66 height 10
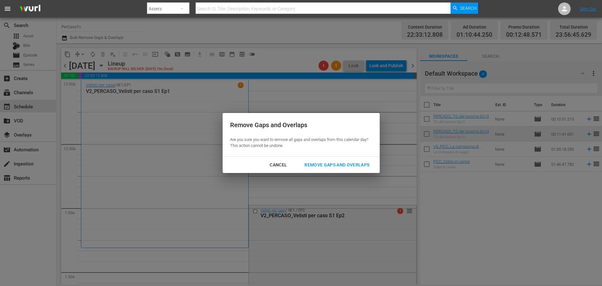
click at [328, 160] on button "Remove Gaps and Overlaps" at bounding box center [337, 165] width 80 height 12
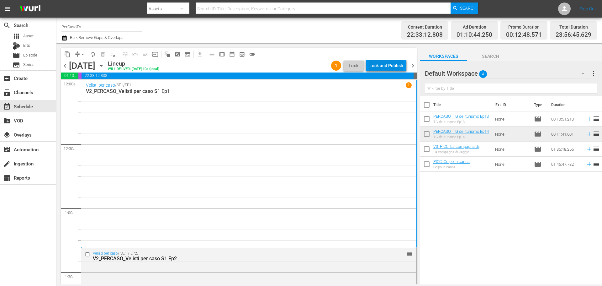
click at [395, 68] on div "Lock and Publish" at bounding box center [386, 65] width 34 height 11
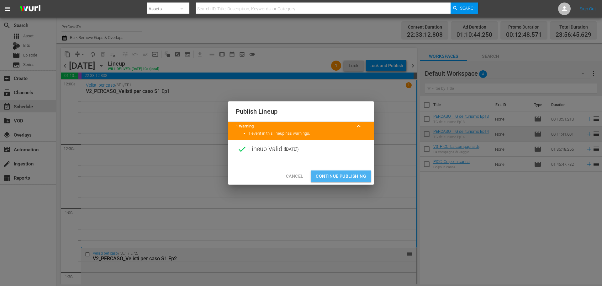
click at [363, 176] on span "Continue Publishing" at bounding box center [341, 176] width 50 height 8
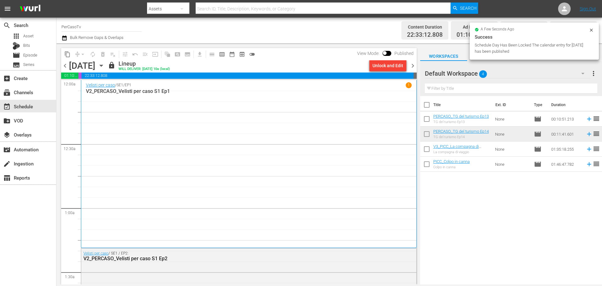
click at [412, 68] on span "chevron_right" at bounding box center [413, 66] width 8 height 8
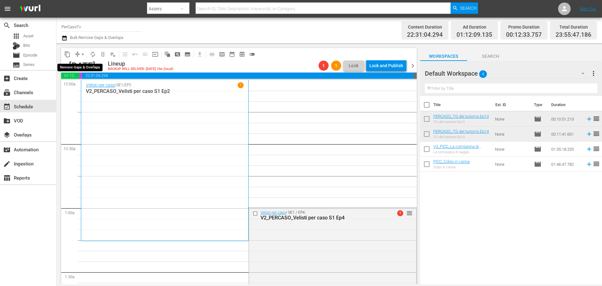
click at [83, 55] on span "arrow_drop_down" at bounding box center [83, 54] width 6 height 6
click at [82, 89] on li "Align to End of Previous Day" at bounding box center [83, 87] width 66 height 10
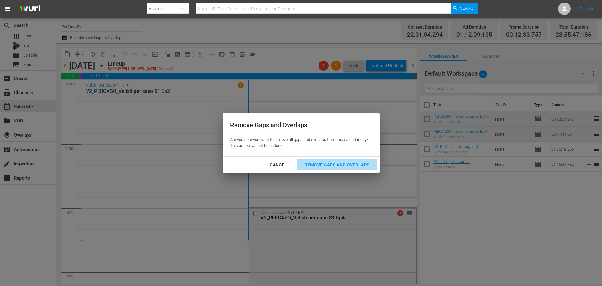
click at [310, 167] on div "Remove Gaps and Overlaps" at bounding box center [336, 165] width 75 height 8
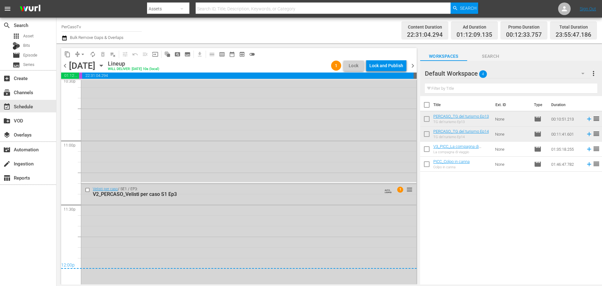
scroll to position [2907, 0]
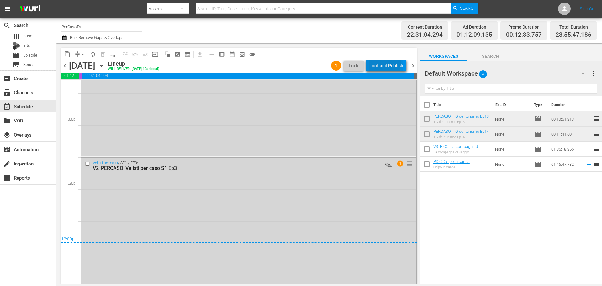
click at [379, 63] on div "Lock and Publish" at bounding box center [386, 65] width 34 height 11
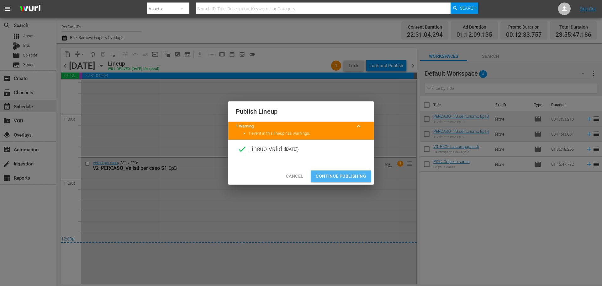
click at [355, 172] on span "Continue Publishing" at bounding box center [341, 176] width 50 height 8
